Goal: Task Accomplishment & Management: Use online tool/utility

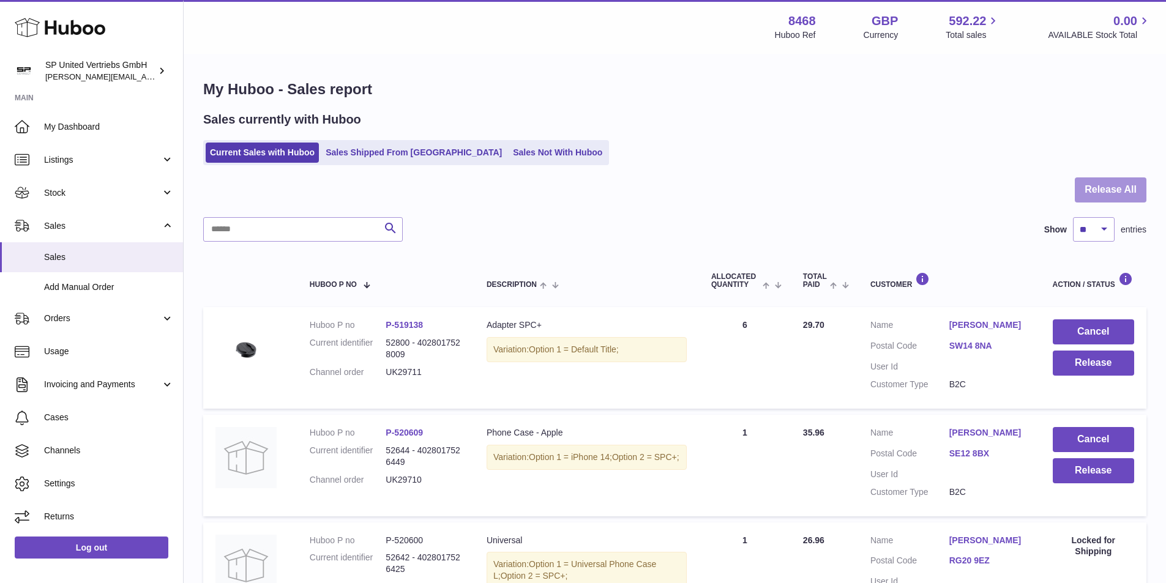
click at [1101, 188] on button "Release All" at bounding box center [1111, 190] width 72 height 25
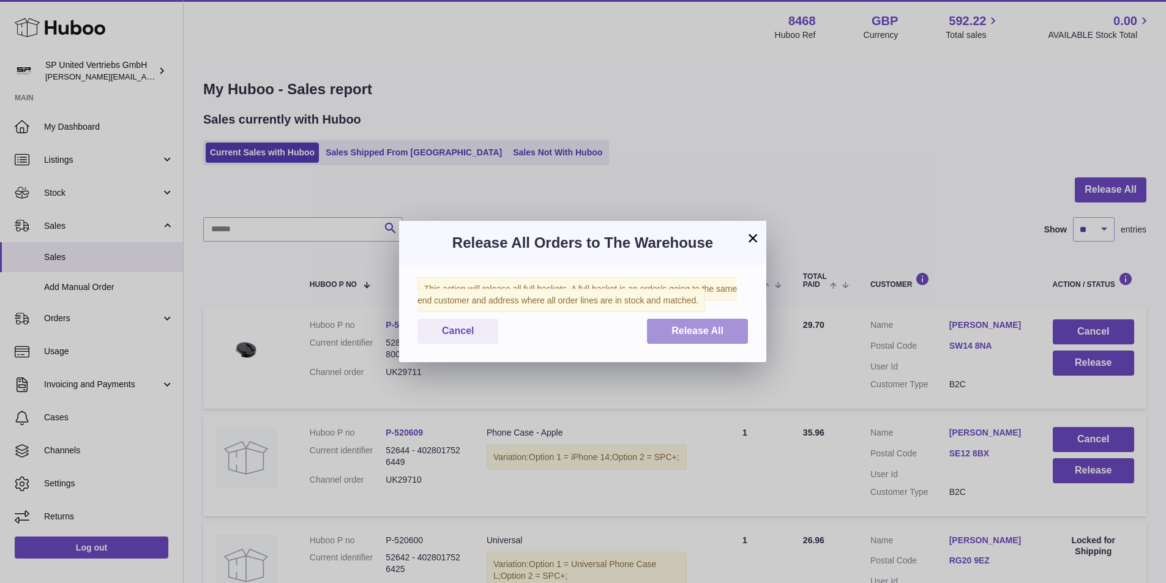
click at [719, 334] on span "Release All" at bounding box center [698, 331] width 52 height 10
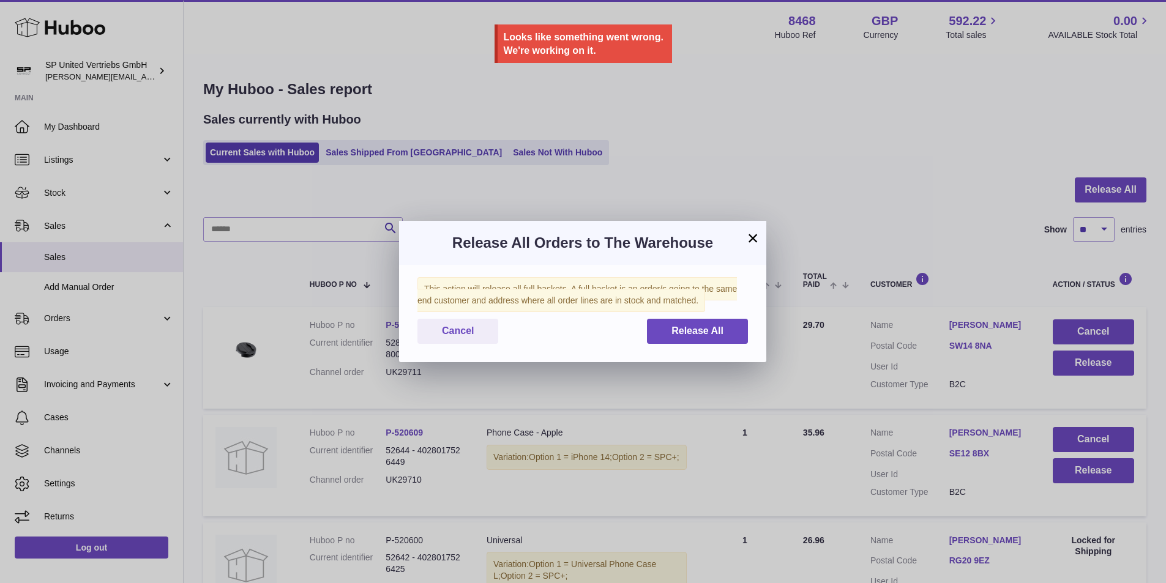
click at [767, 148] on div "× Release All Orders to The Warehouse This action will release all full baskets…" at bounding box center [583, 291] width 1166 height 583
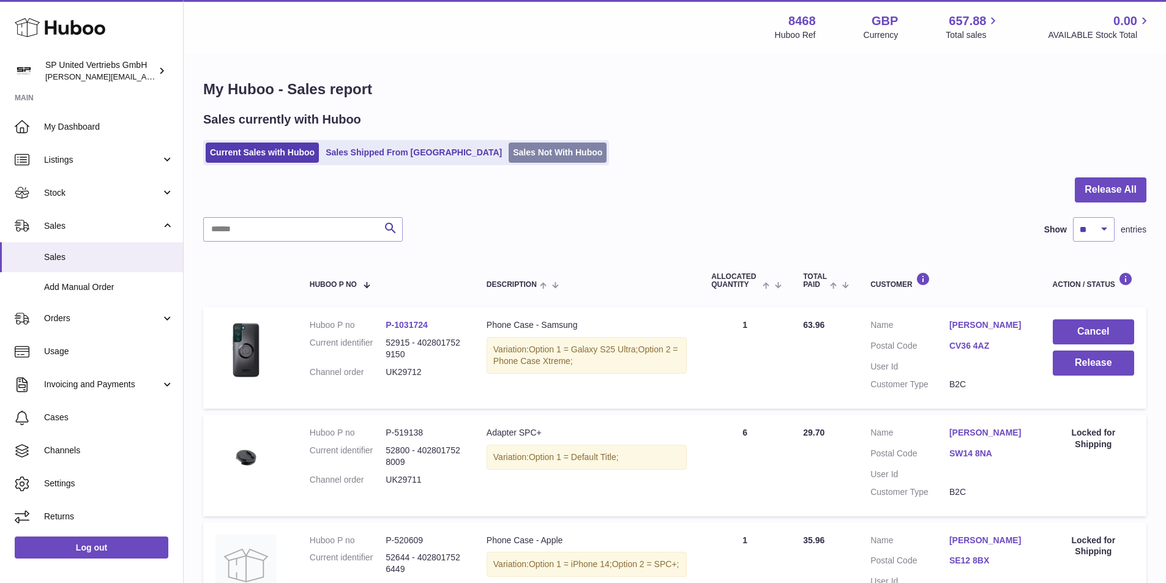
click at [509, 159] on link "Sales Not With Huboo" at bounding box center [558, 153] width 98 height 20
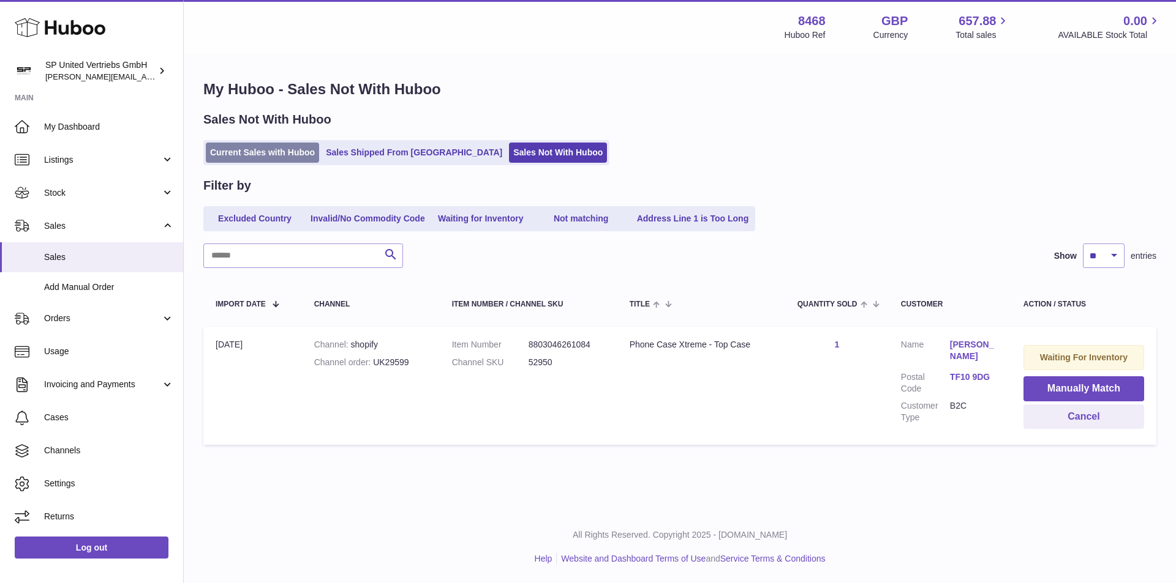
click at [255, 154] on link "Current Sales with Huboo" at bounding box center [262, 153] width 113 height 20
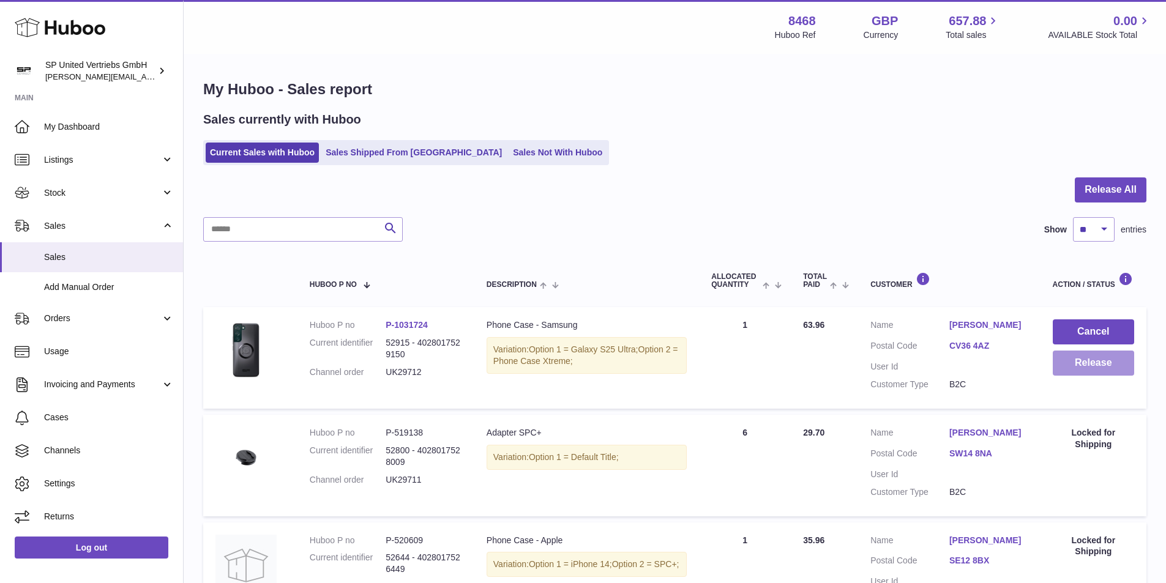
click at [1095, 362] on button "Release" at bounding box center [1093, 363] width 81 height 25
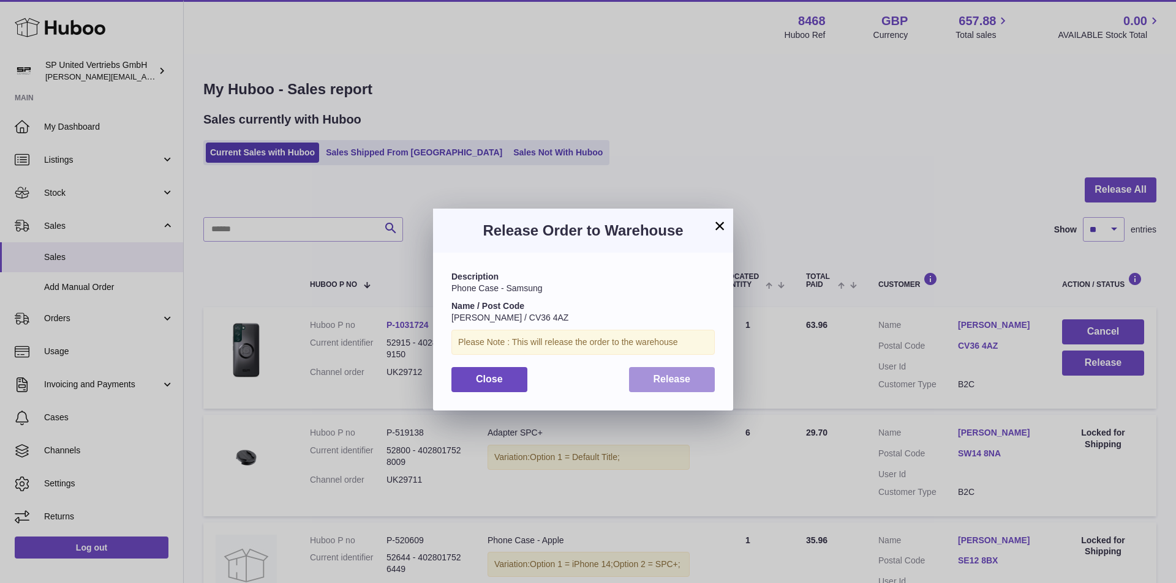
click at [684, 378] on span "Release" at bounding box center [671, 379] width 37 height 10
